Goal: Complete application form

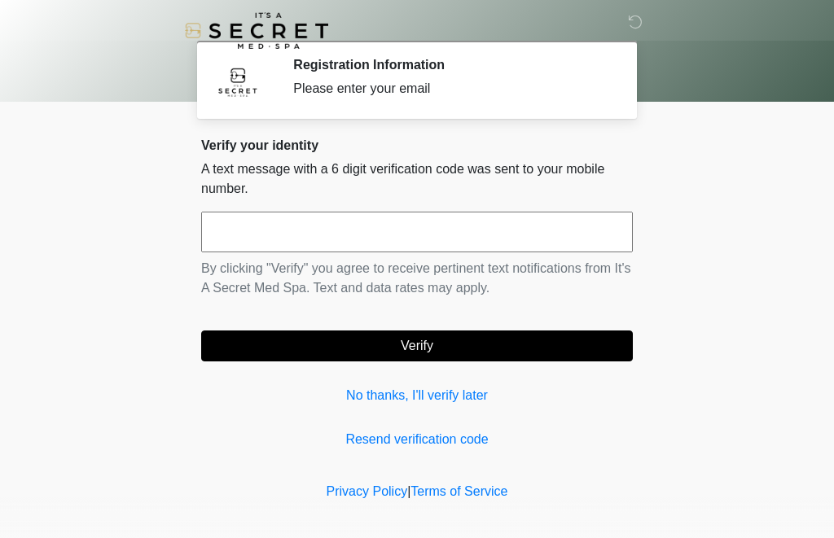
click at [508, 244] on input "text" at bounding box center [416, 232] width 431 height 41
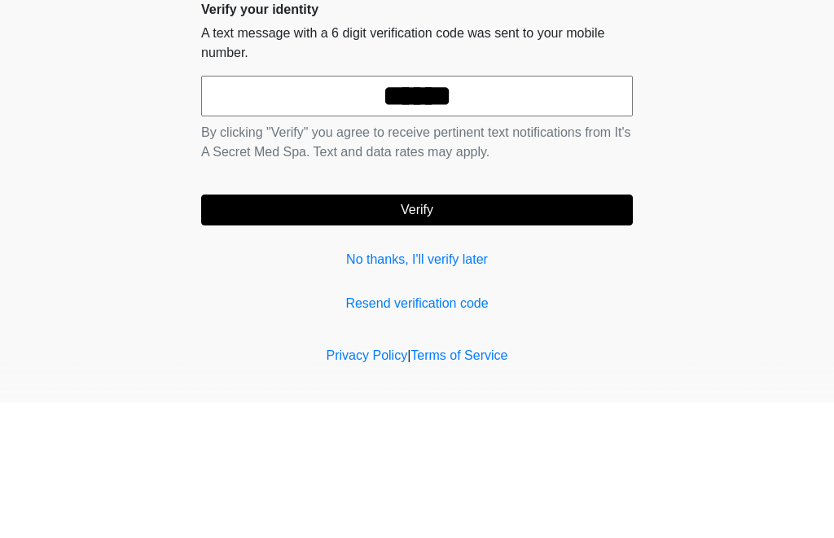
type input "******"
click at [417, 330] on button "Verify" at bounding box center [416, 345] width 431 height 31
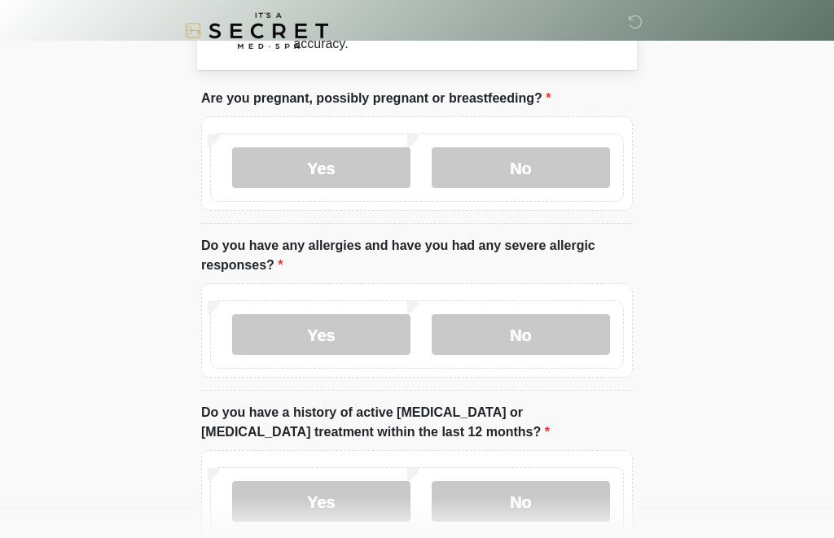
scroll to position [43, 0]
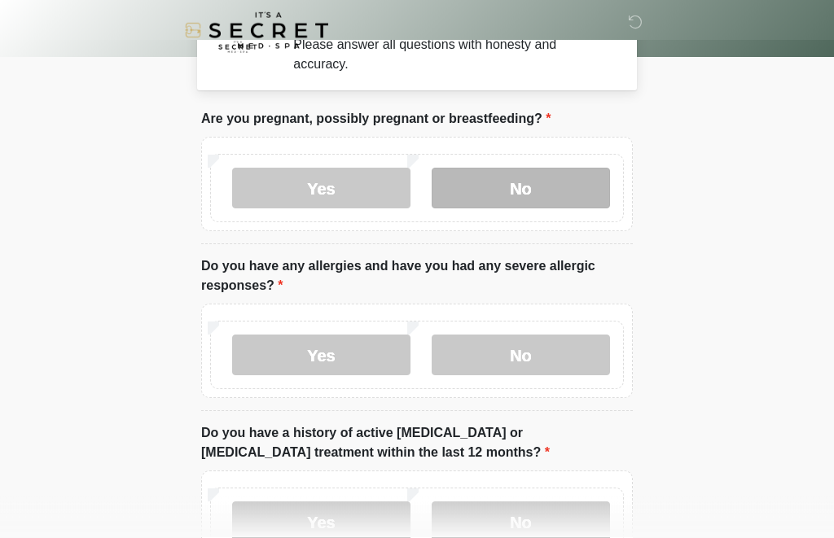
click at [500, 194] on label "No" at bounding box center [520, 189] width 178 height 41
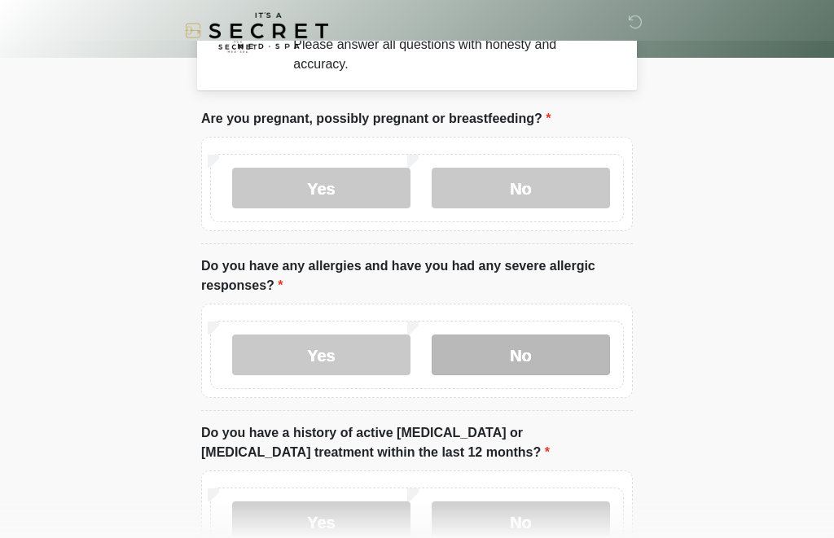
click at [486, 358] on label "No" at bounding box center [520, 355] width 178 height 41
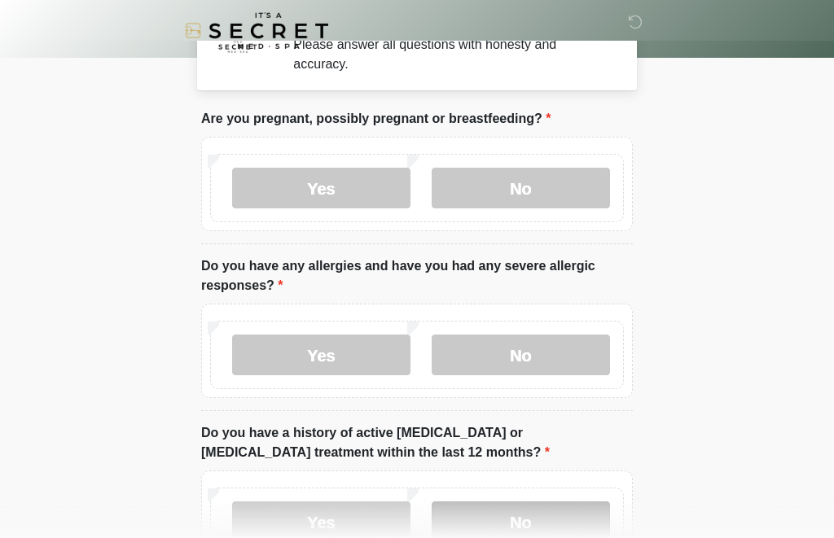
click at [483, 521] on label "No" at bounding box center [520, 521] width 178 height 41
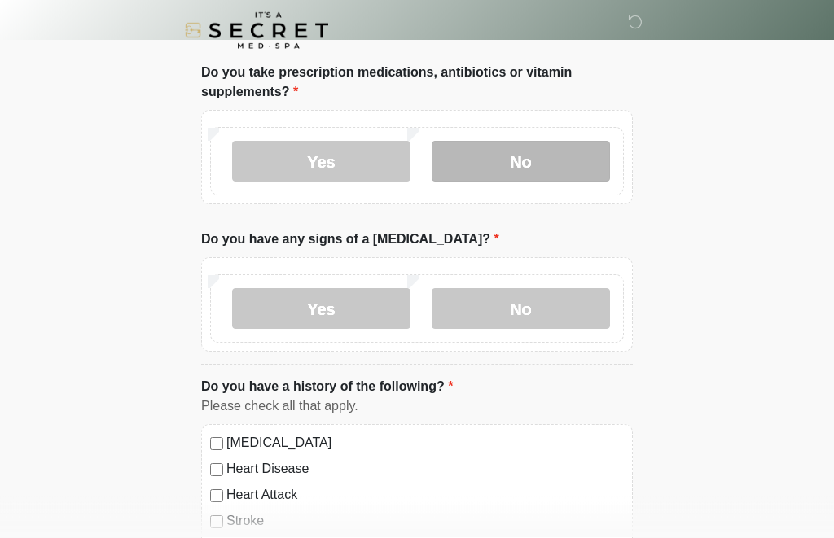
click at [516, 142] on label "No" at bounding box center [520, 162] width 178 height 41
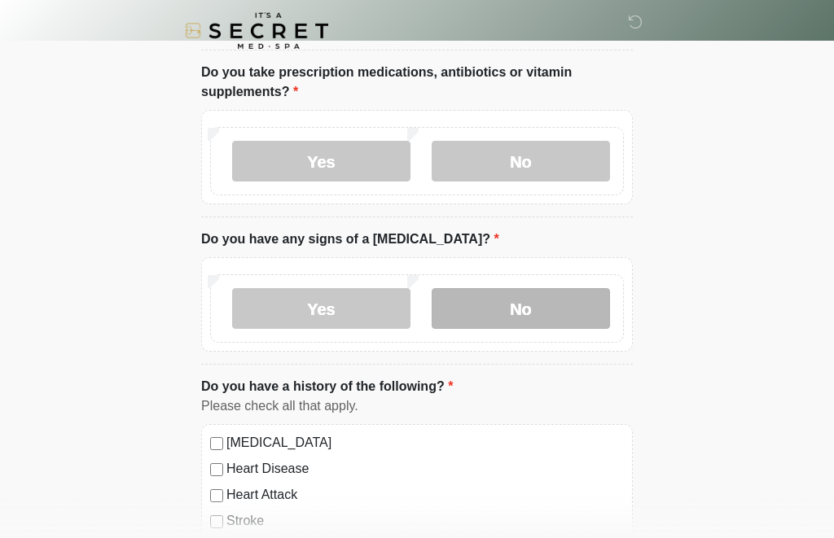
click at [497, 303] on label "No" at bounding box center [520, 308] width 178 height 41
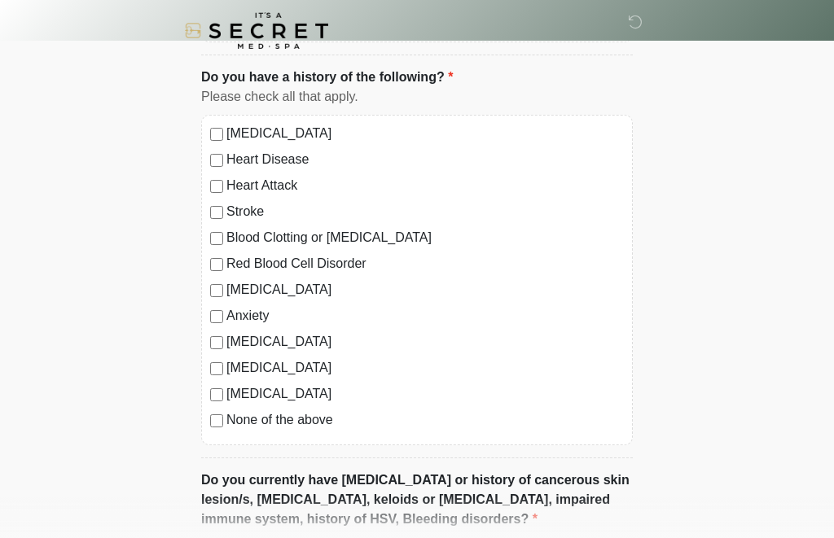
scroll to position [886, 0]
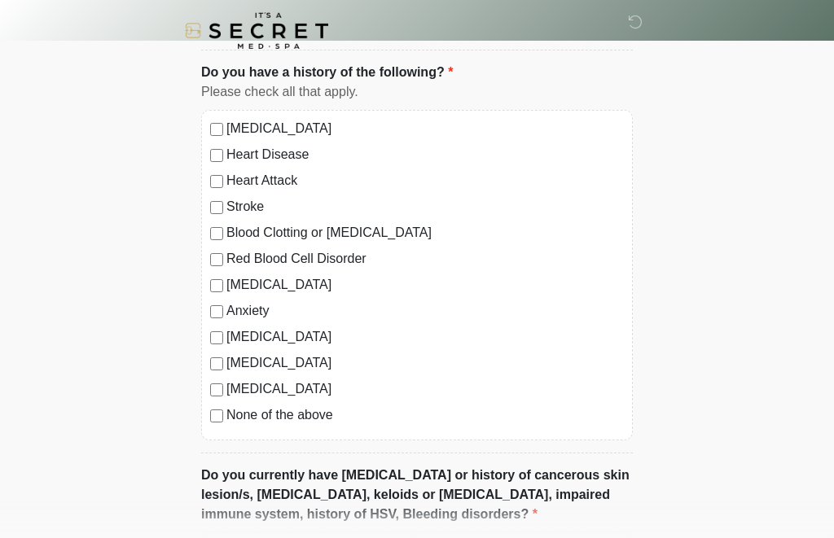
click at [228, 405] on label "None of the above" at bounding box center [424, 415] width 397 height 20
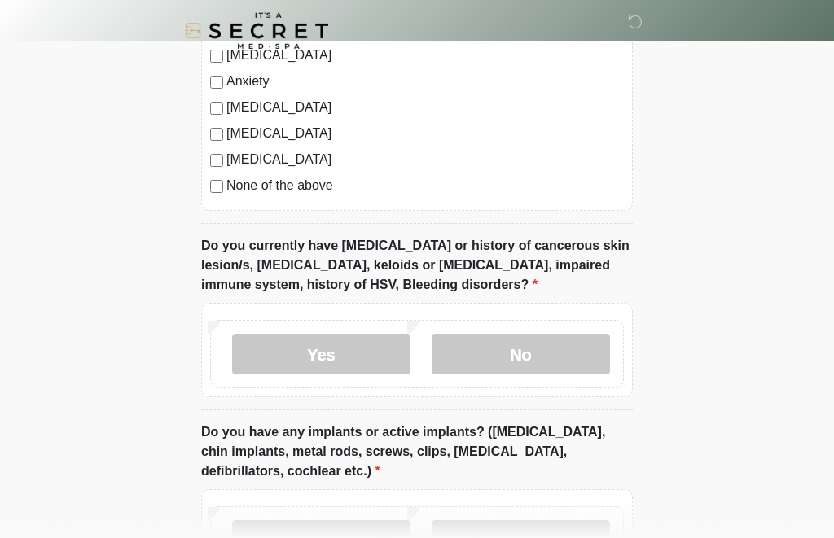
scroll to position [1139, 0]
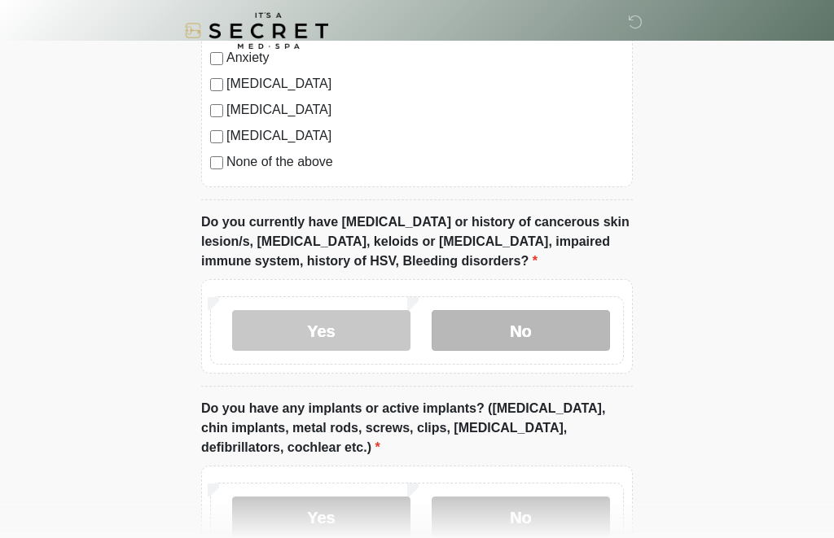
click at [507, 333] on label "No" at bounding box center [520, 330] width 178 height 41
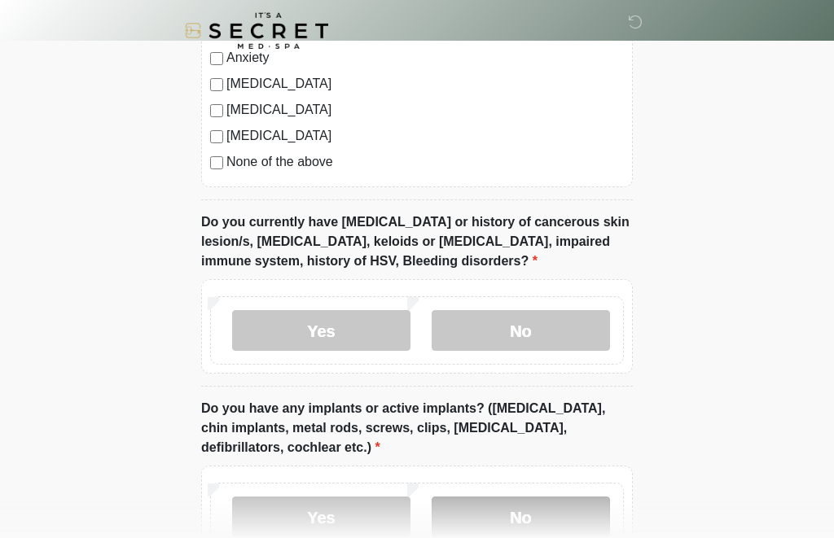
click at [479, 519] on label "No" at bounding box center [520, 517] width 178 height 41
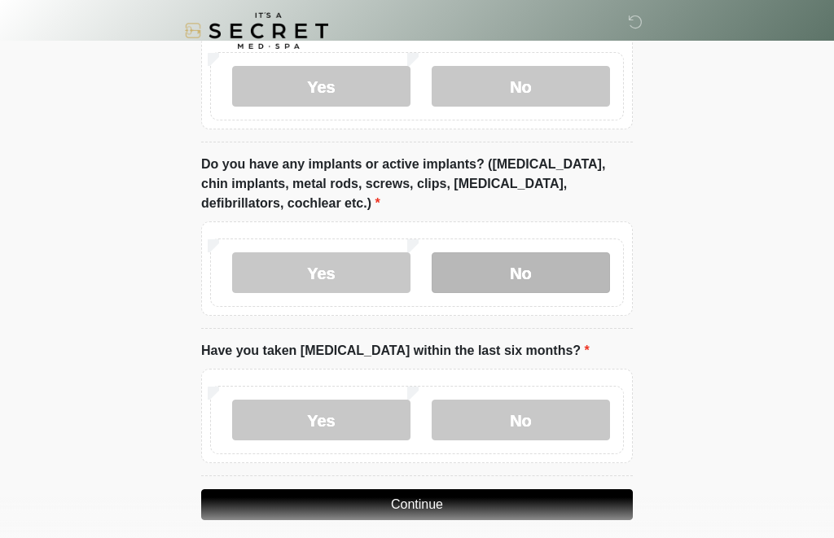
scroll to position [1398, 0]
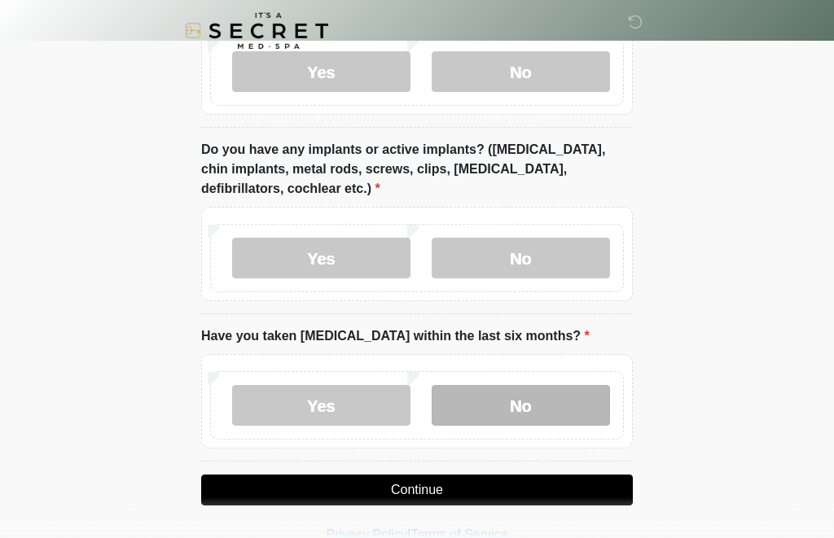
click at [492, 400] on label "No" at bounding box center [520, 405] width 178 height 41
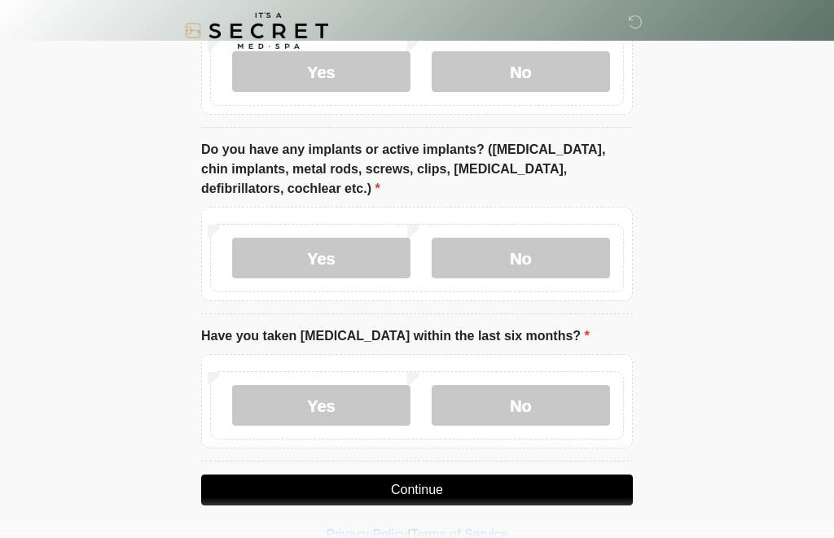
click at [444, 484] on button "Continue" at bounding box center [416, 490] width 431 height 31
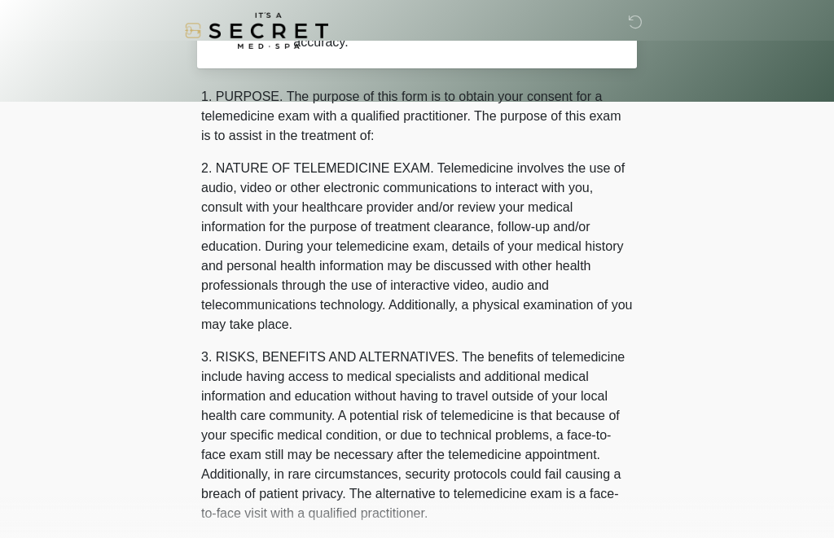
scroll to position [0, 0]
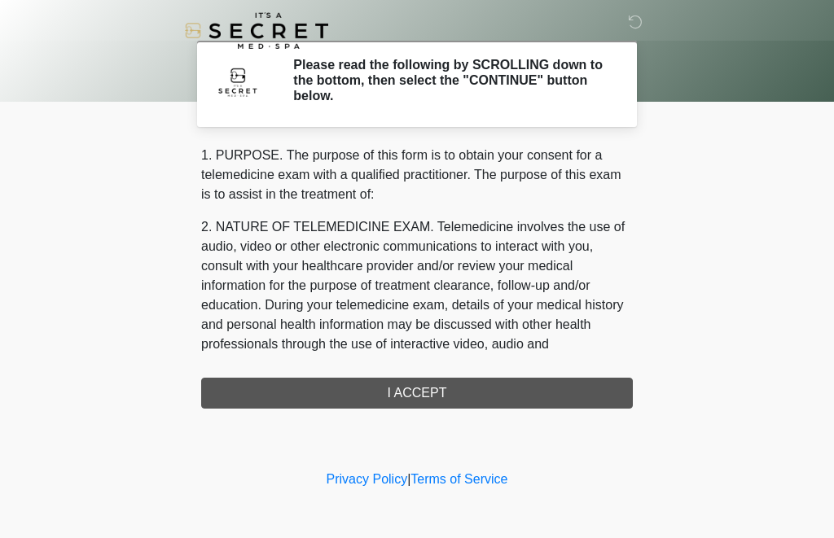
click at [376, 392] on div "1. PURPOSE. The purpose of this form is to obtain your consent for a telemedici…" at bounding box center [416, 277] width 431 height 263
click at [381, 386] on div "1. PURPOSE. The purpose of this form is to obtain your consent for a telemedici…" at bounding box center [416, 277] width 431 height 263
click at [352, 400] on div "1. PURPOSE. The purpose of this form is to obtain your consent for a telemedici…" at bounding box center [416, 277] width 431 height 263
click at [361, 396] on div "1. PURPOSE. The purpose of this form is to obtain your consent for a telemedici…" at bounding box center [416, 277] width 431 height 263
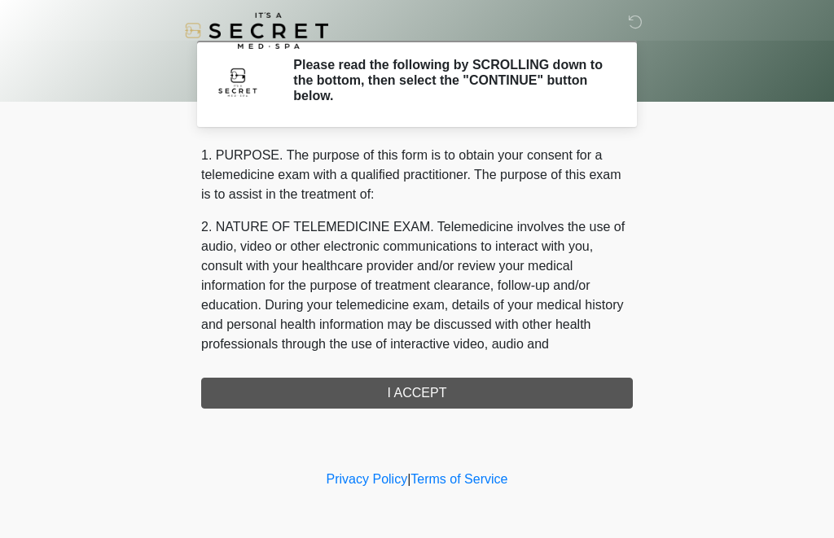
click at [444, 399] on div "1. PURPOSE. The purpose of this form is to obtain your consent for a telemedici…" at bounding box center [416, 277] width 431 height 263
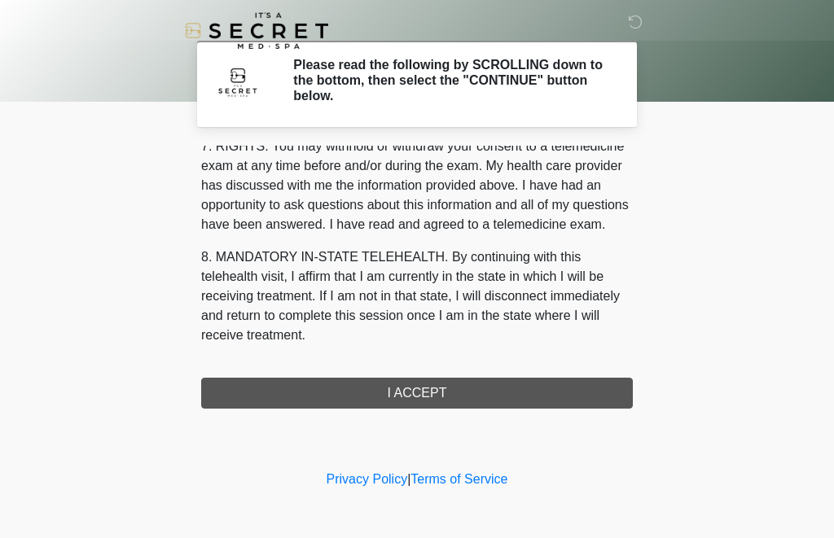
click at [457, 389] on div "1. PURPOSE. The purpose of this form is to obtain your consent for a telemedici…" at bounding box center [416, 277] width 431 height 263
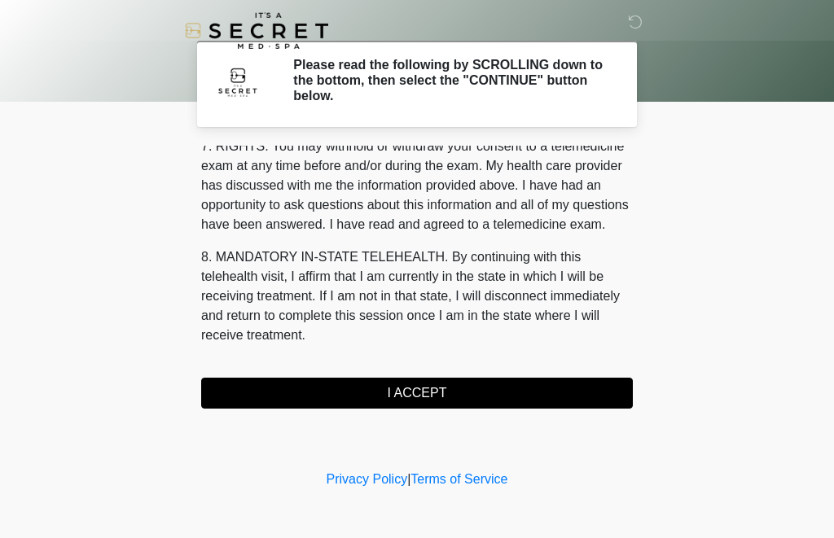
click at [442, 392] on button "I ACCEPT" at bounding box center [416, 393] width 431 height 31
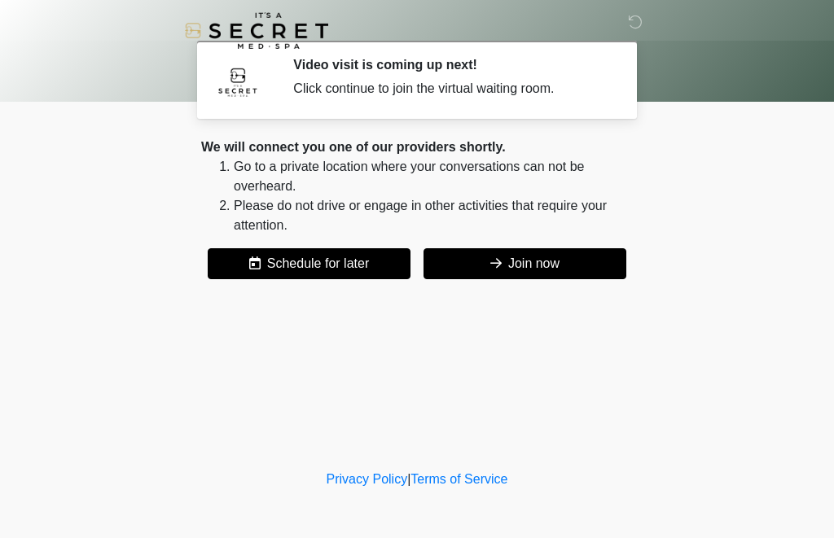
click at [496, 271] on button "Join now" at bounding box center [524, 263] width 203 height 31
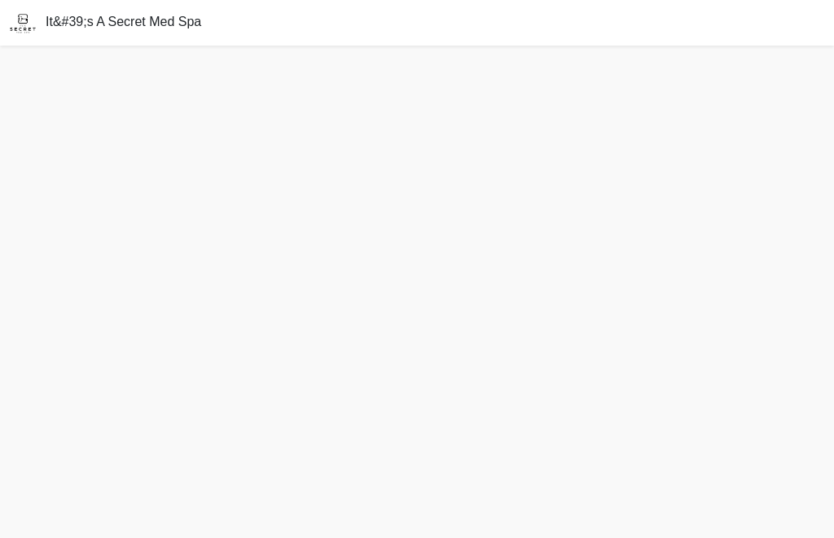
scroll to position [5, 0]
